Goal: Information Seeking & Learning: Learn about a topic

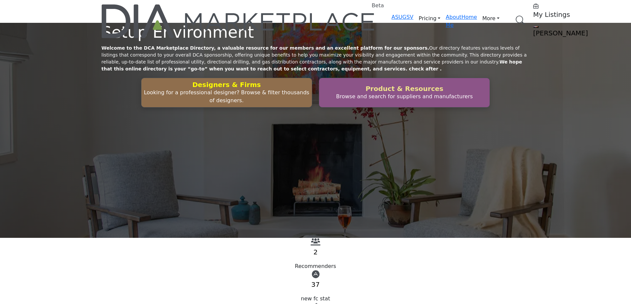
click at [310, 89] on h2 "Product & Resources" at bounding box center [226, 85] width 166 height 8
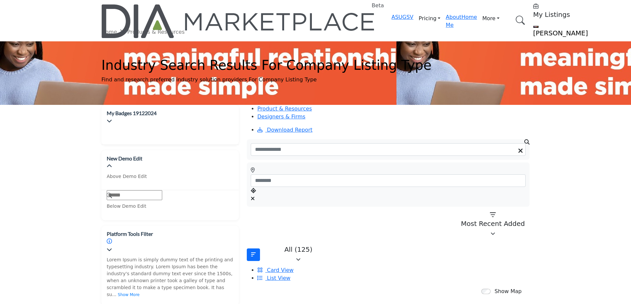
click at [456, 266] on li "Card View" at bounding box center [393, 270] width 272 height 8
click at [293, 267] on span "Card View" at bounding box center [280, 270] width 26 height 6
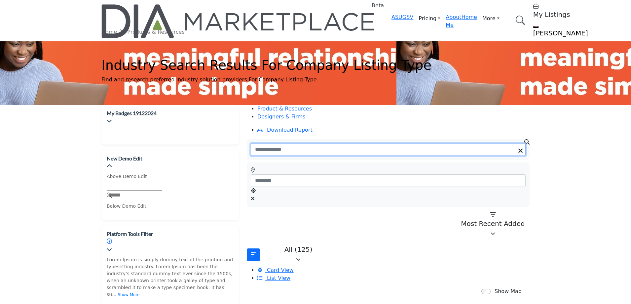
click at [289, 143] on input "Search Keyword" at bounding box center [388, 149] width 275 height 13
type input "*********"
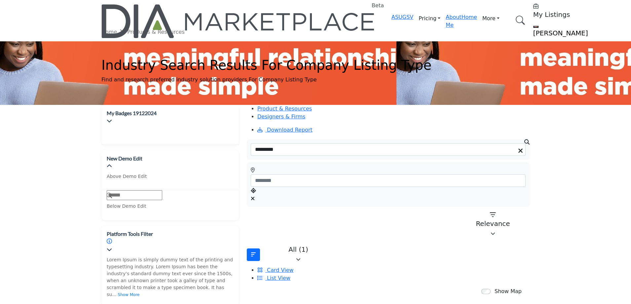
scroll to position [132, 0]
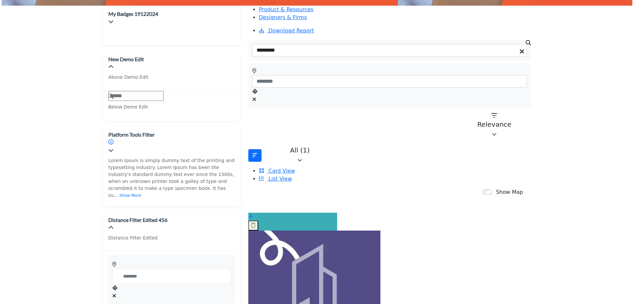
scroll to position [231, 0]
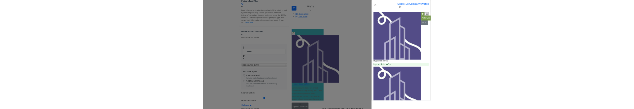
scroll to position [489, 0]
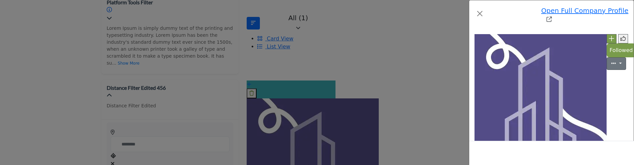
scroll to position [555, 0]
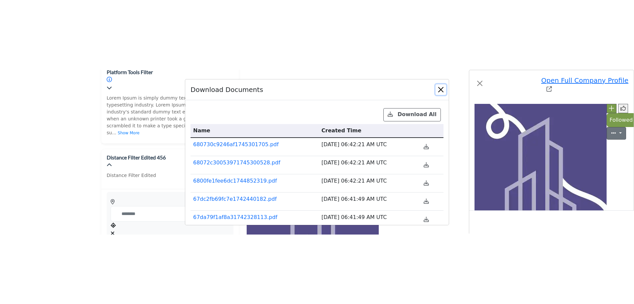
scroll to position [0, 0]
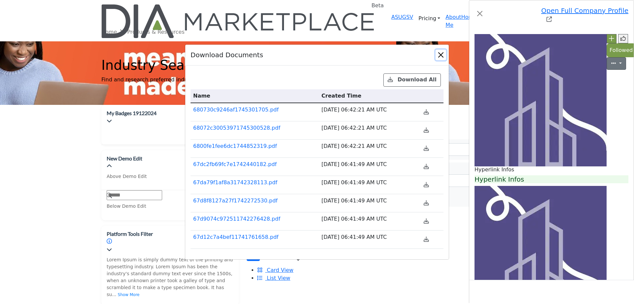
click at [441, 60] on button "Close" at bounding box center [441, 55] width 11 height 11
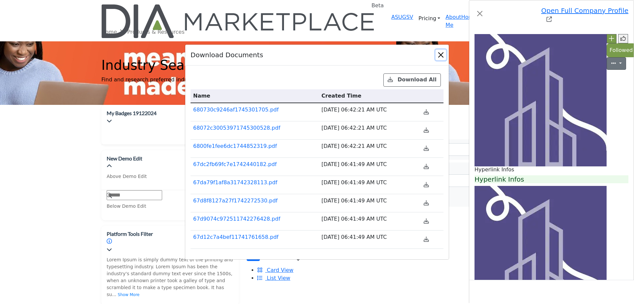
click at [441, 60] on button "Close" at bounding box center [441, 55] width 11 height 11
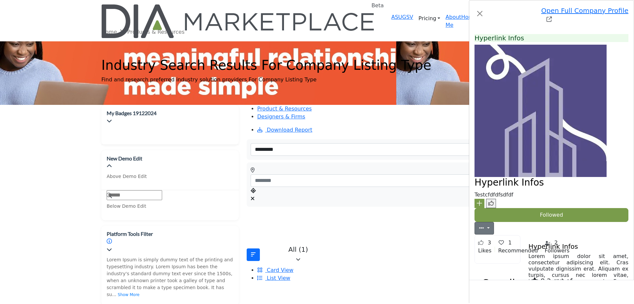
click at [176, 150] on div "Open Full Company Profile Hyperlink Infos Follow Followed Likes" at bounding box center [317, 152] width 634 height 304
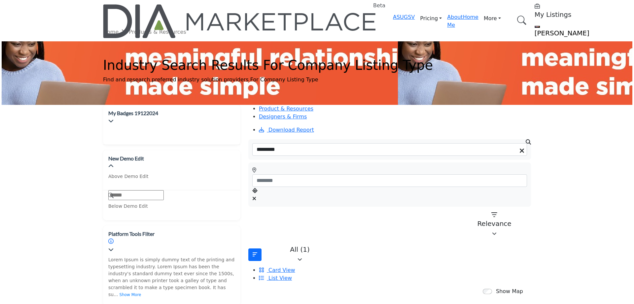
scroll to position [165, 0]
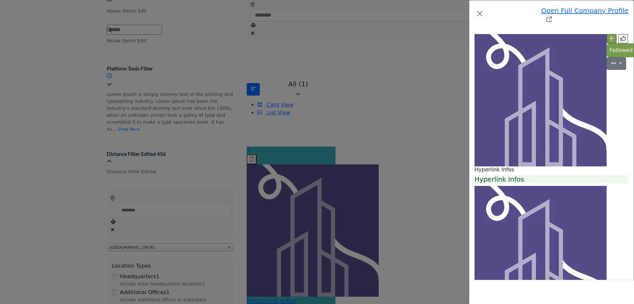
scroll to position [456, 0]
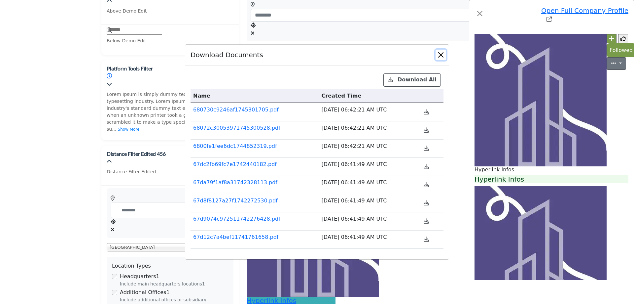
click at [441, 60] on button "Close" at bounding box center [441, 55] width 11 height 11
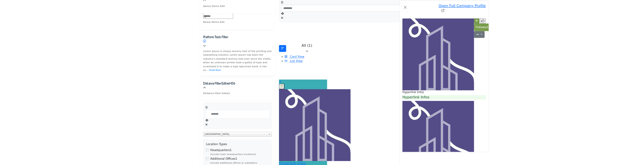
scroll to position [479, 0]
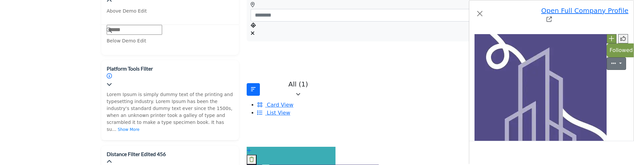
scroll to position [545, 0]
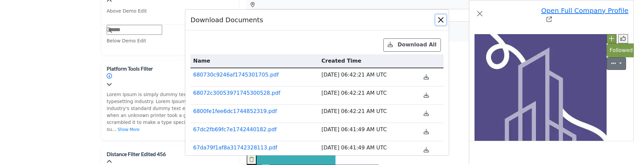
click at [443, 18] on button "Close" at bounding box center [441, 20] width 11 height 11
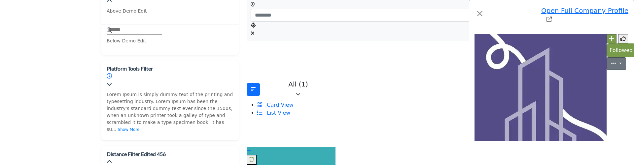
scroll to position [479, 0]
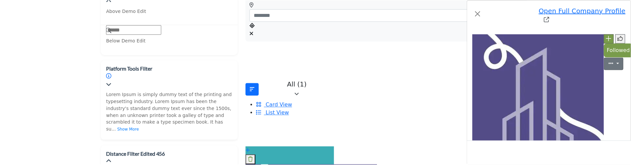
scroll to position [512, 0]
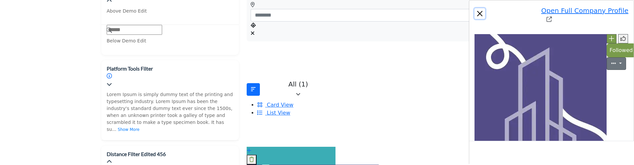
click at [475, 9] on button "Close" at bounding box center [480, 13] width 11 height 11
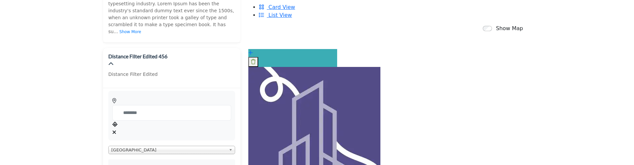
scroll to position [264, 0]
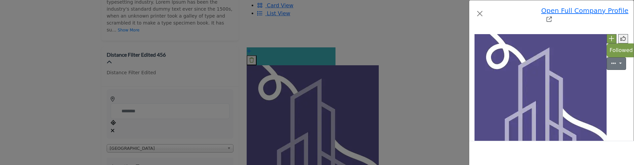
scroll to position [522, 0]
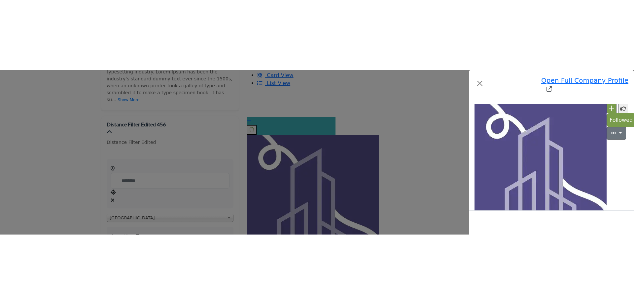
scroll to position [522, 0]
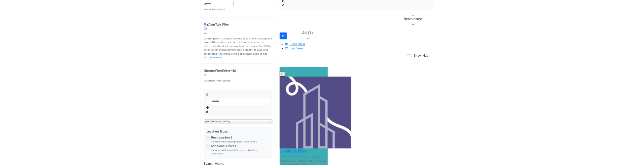
scroll to position [198, 0]
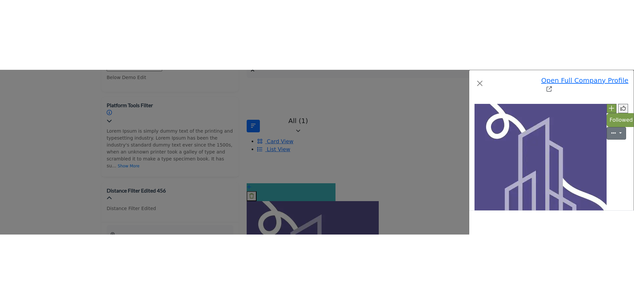
scroll to position [313, 0]
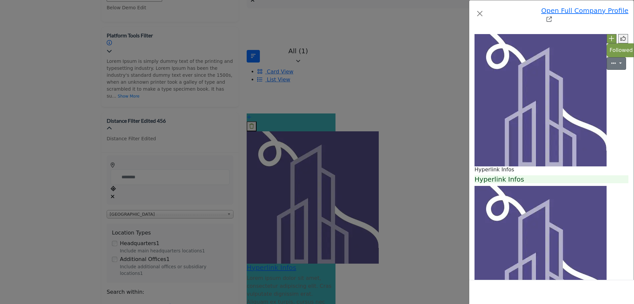
click at [469, 290] on div "Previous Listing Next Listing" at bounding box center [551, 291] width 165 height 24
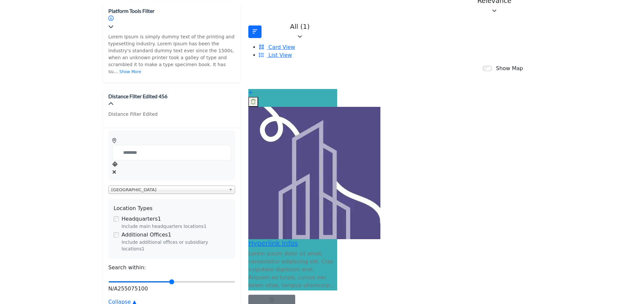
scroll to position [264, 0]
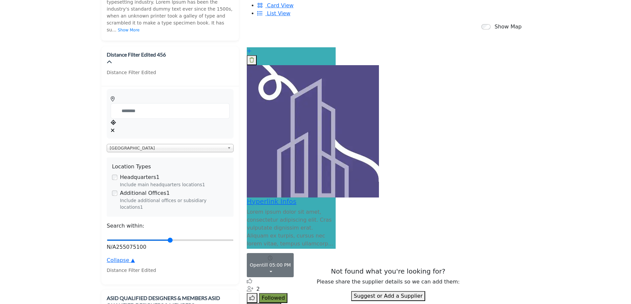
click at [281, 303] on button "Quick View" at bounding box center [264, 308] width 34 height 10
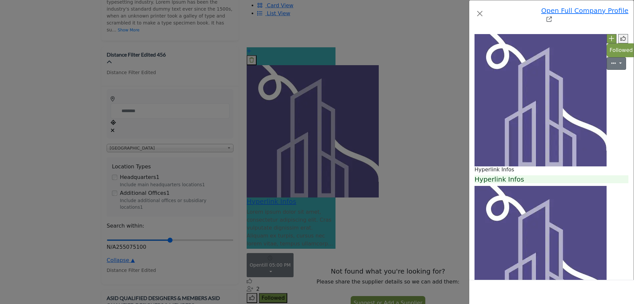
scroll to position [489, 0]
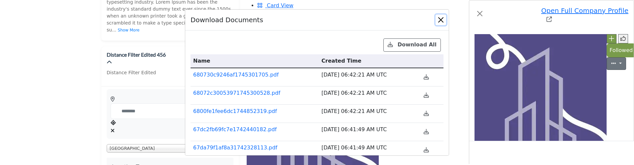
click at [441, 16] on button "Close" at bounding box center [441, 20] width 11 height 11
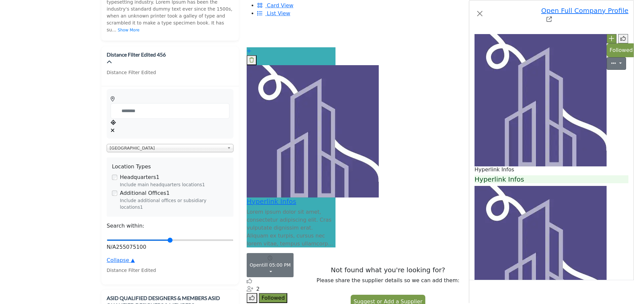
click at [165, 146] on div "Open Full Company Profile Hyperlink Infos Follow Followed Likes" at bounding box center [317, 152] width 634 height 304
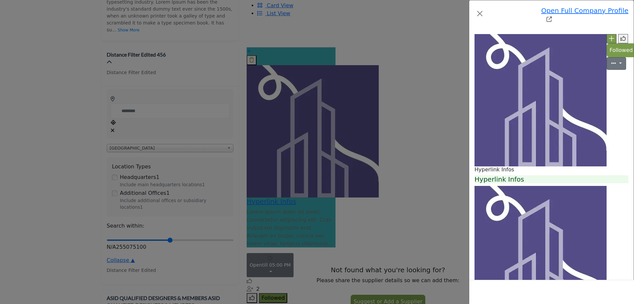
scroll to position [489, 0]
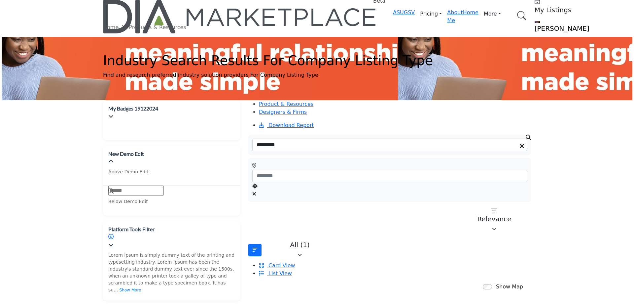
scroll to position [165, 0]
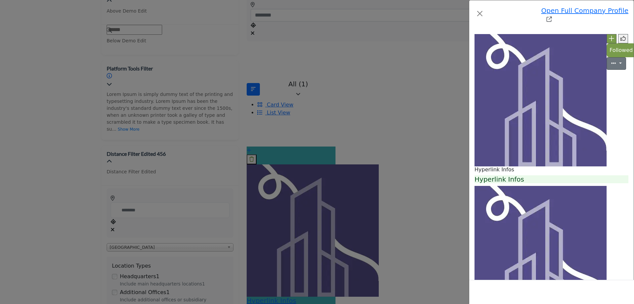
scroll to position [423, 0]
drag, startPoint x: 553, startPoint y: 200, endPoint x: 552, endPoint y: 204, distance: 4.4
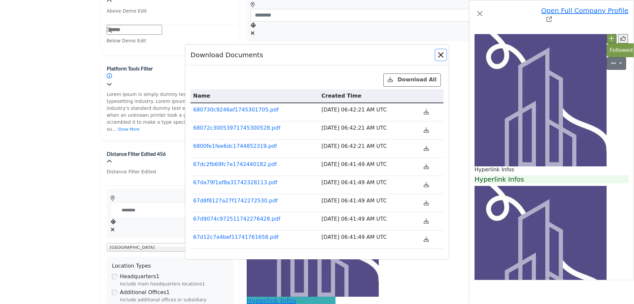
click at [443, 60] on button "Close" at bounding box center [441, 55] width 11 height 11
